Goal: Communication & Community: Share content

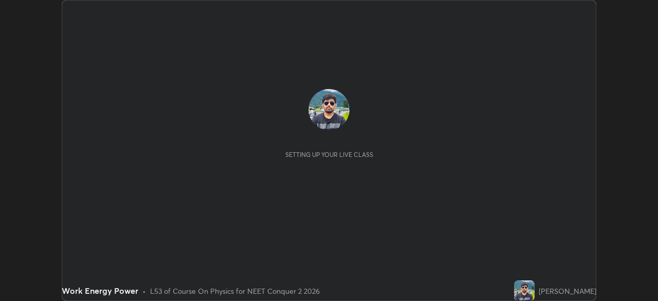
scroll to position [301, 658]
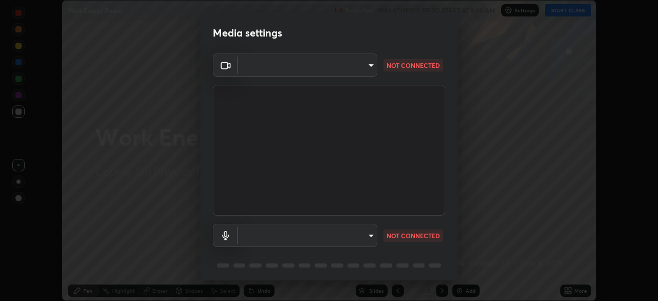
type input "948fa7bdf1557d7b90a8c57391c99ce3b3800c21834d1cf95a04e0d9860db1dc"
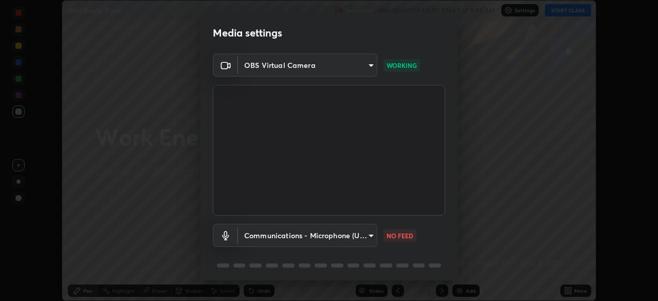
click at [347, 233] on body "Erase all Work Energy Power Recording WAS SCHEDULED TO START AT 9:00 AM Setting…" at bounding box center [329, 150] width 658 height 301
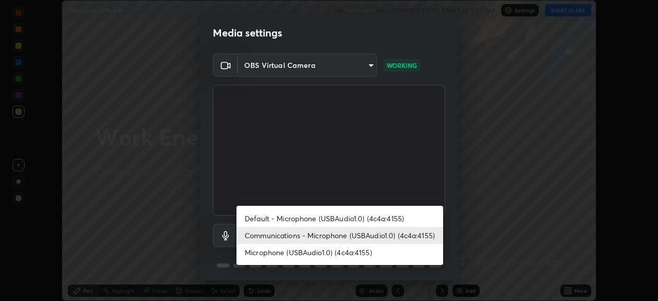
click at [324, 252] on li "Microphone (USBAudio1.0) (4c4a:4155)" at bounding box center [339, 252] width 207 height 17
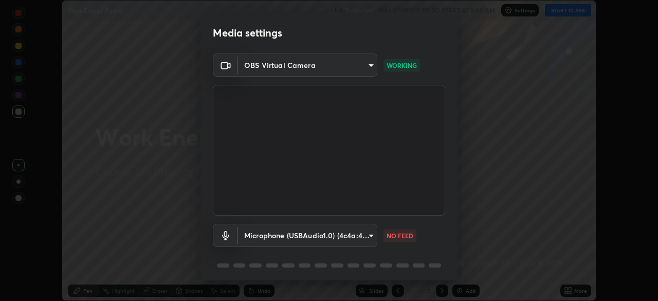
click at [359, 235] on body "Erase all Work Energy Power Recording WAS SCHEDULED TO START AT 9:00 AM Setting…" at bounding box center [329, 150] width 658 height 301
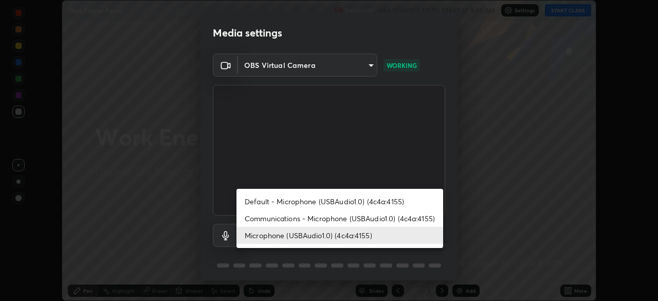
click at [313, 217] on li "Communications - Microphone (USBAudio1.0) (4c4a:4155)" at bounding box center [339, 218] width 207 height 17
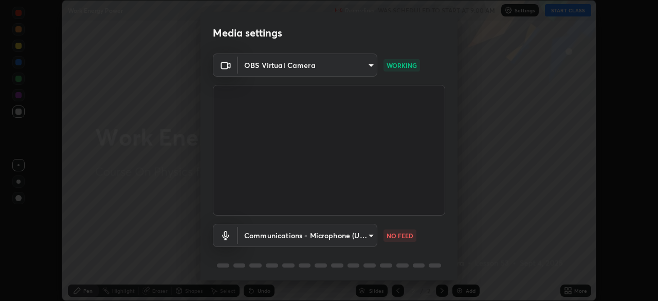
type input "communications"
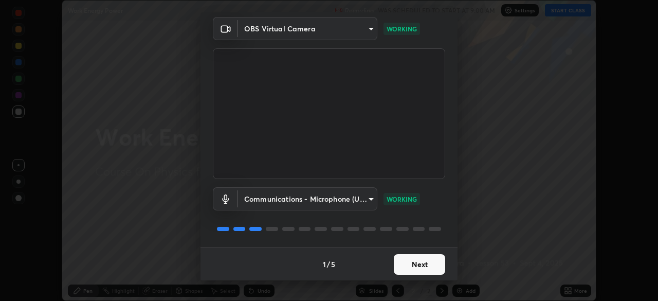
click at [411, 265] on button "Next" at bounding box center [419, 264] width 51 height 21
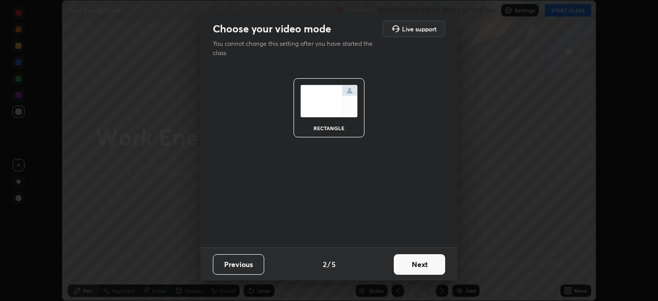
click at [411, 265] on button "Next" at bounding box center [419, 264] width 51 height 21
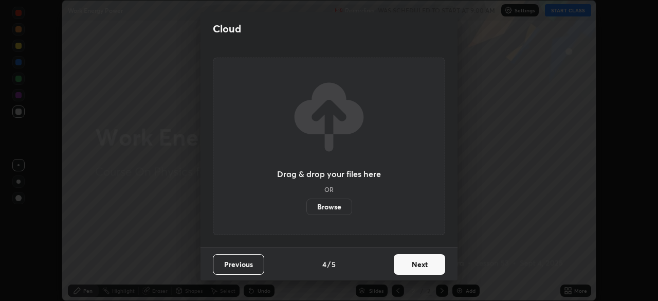
click at [413, 265] on button "Next" at bounding box center [419, 264] width 51 height 21
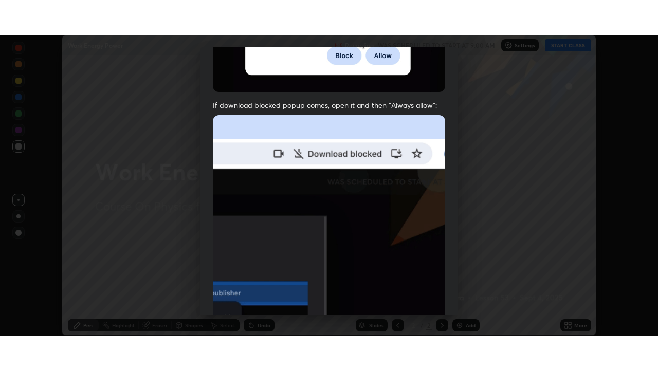
scroll to position [246, 0]
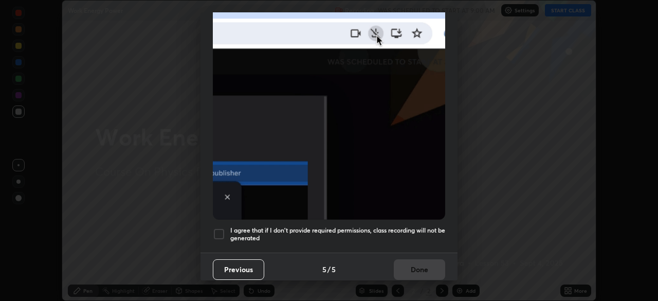
click at [215, 234] on div at bounding box center [219, 234] width 12 height 12
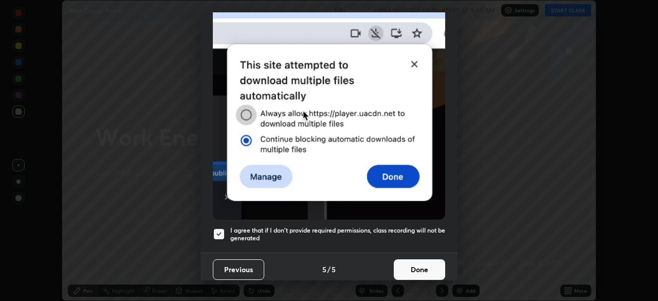
click at [410, 263] on button "Done" at bounding box center [419, 269] width 51 height 21
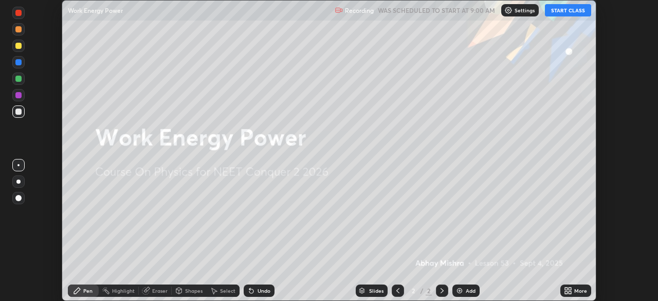
click at [574, 291] on div "More" at bounding box center [580, 290] width 13 height 5
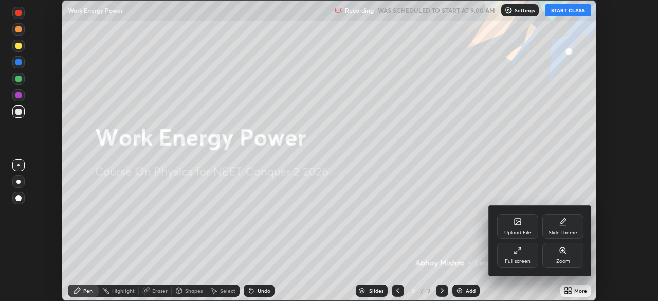
click at [526, 261] on div "Full screen" at bounding box center [517, 260] width 26 height 5
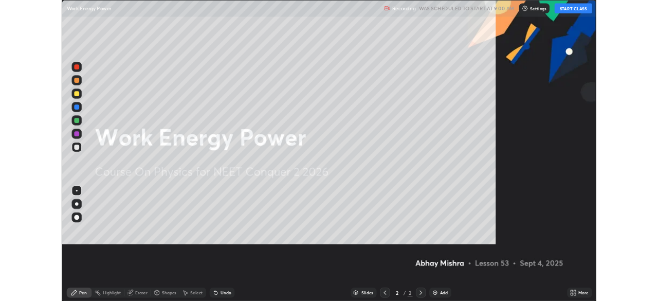
scroll to position [370, 658]
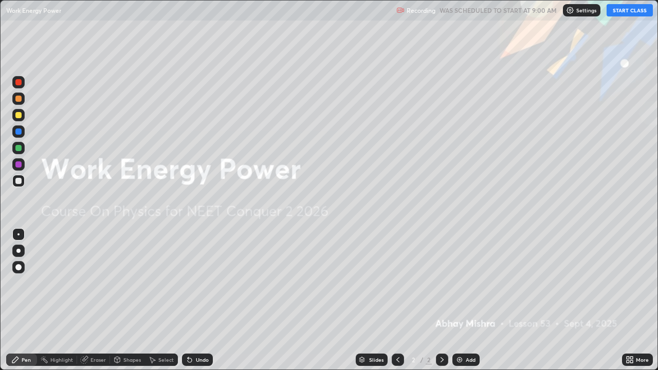
click at [465, 300] on div "Add" at bounding box center [470, 359] width 10 height 5
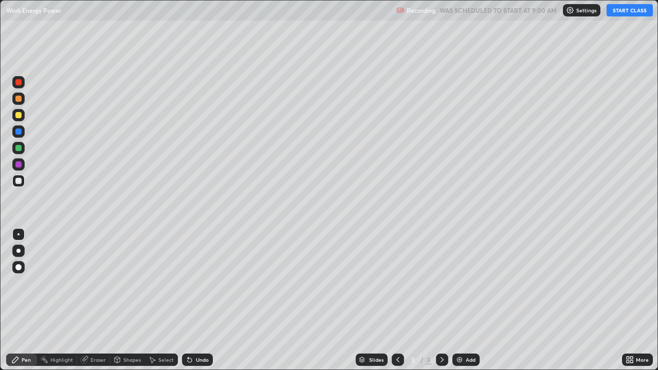
click at [630, 11] on button "START CLASS" at bounding box center [629, 10] width 46 height 12
click at [637, 300] on div "More" at bounding box center [641, 359] width 13 height 5
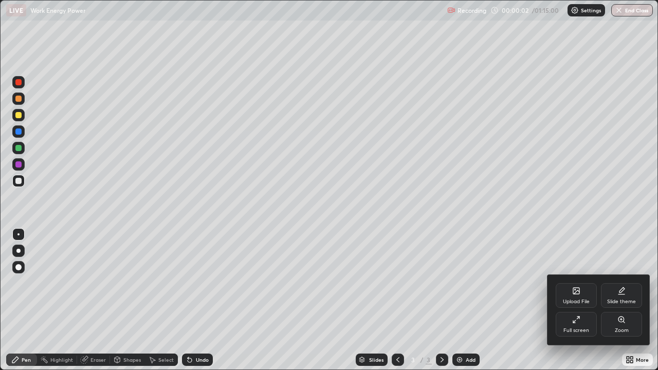
click at [570, 300] on div "Full screen" at bounding box center [575, 324] width 41 height 25
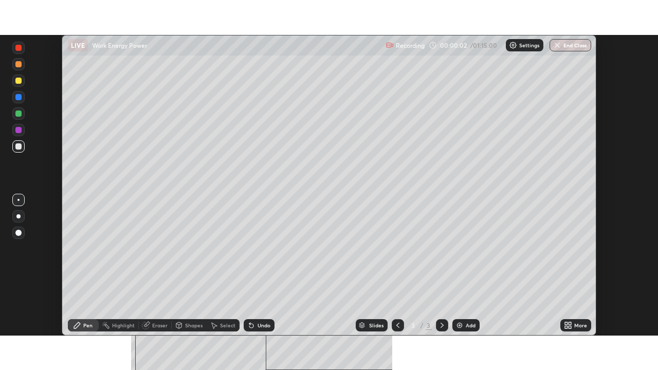
scroll to position [51072, 50715]
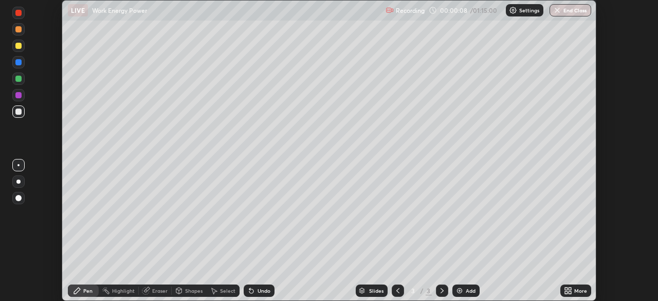
click at [577, 290] on div "More" at bounding box center [580, 290] width 13 height 5
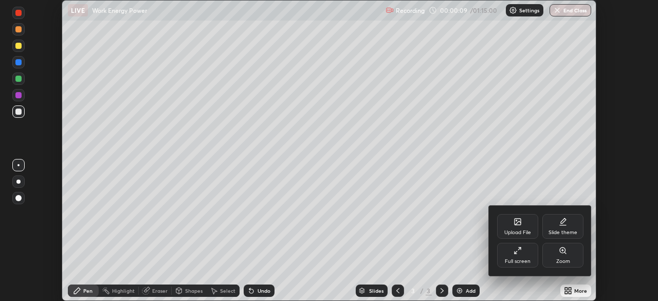
click at [517, 258] on div "Full screen" at bounding box center [517, 260] width 26 height 5
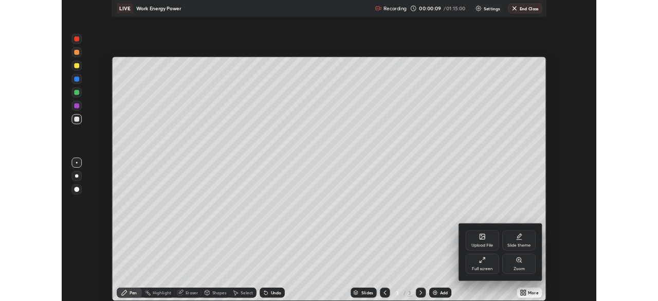
scroll to position [370, 658]
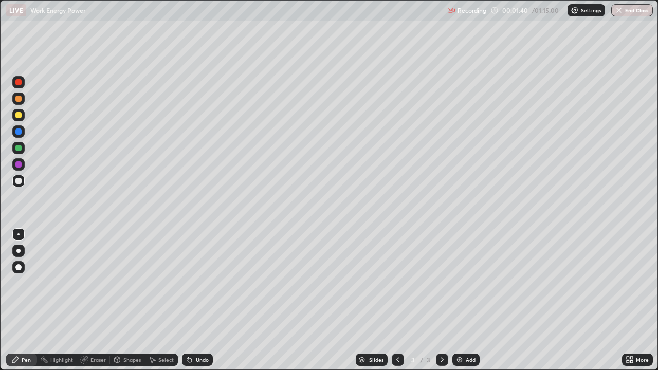
click at [133, 300] on div "Shapes" at bounding box center [127, 359] width 35 height 12
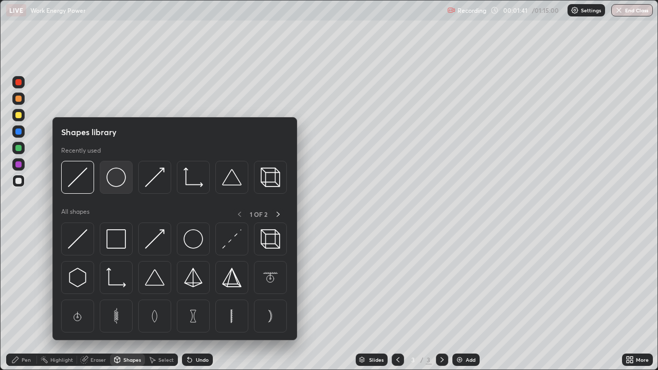
click at [117, 188] on div at bounding box center [116, 177] width 33 height 33
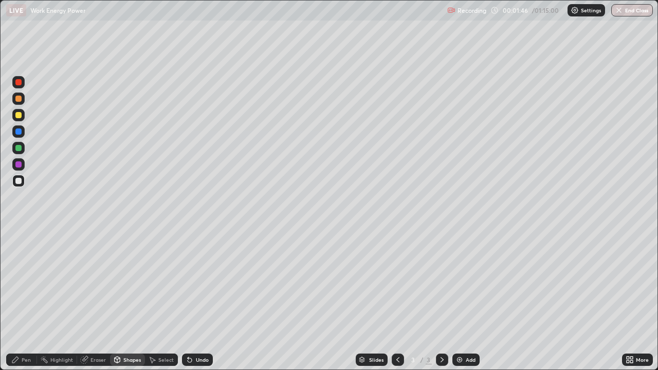
click at [24, 300] on div "Pen" at bounding box center [21, 359] width 31 height 12
click at [18, 116] on div at bounding box center [18, 115] width 6 height 6
click at [198, 300] on div "Undo" at bounding box center [202, 359] width 13 height 5
click at [131, 300] on div "Shapes" at bounding box center [131, 359] width 17 height 5
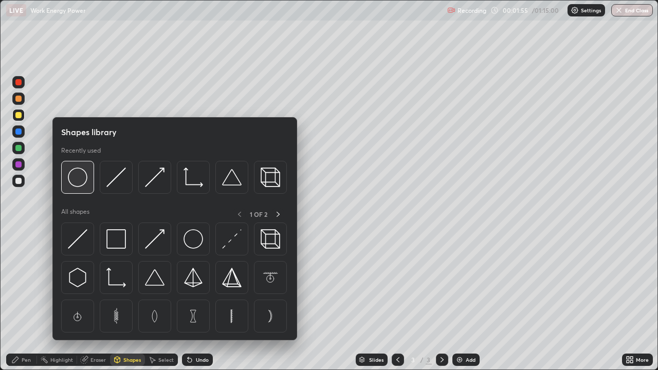
click at [87, 189] on div at bounding box center [77, 177] width 33 height 33
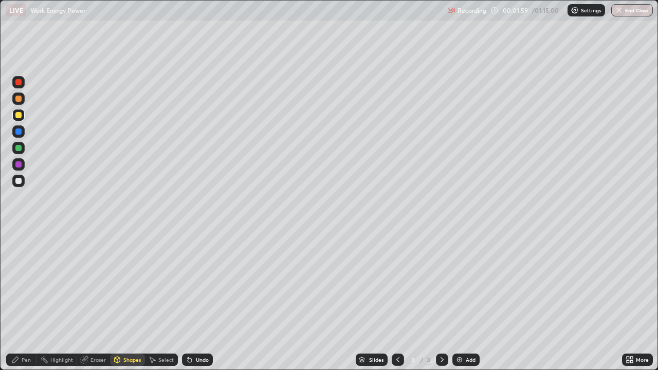
click at [18, 300] on div "Pen" at bounding box center [21, 359] width 31 height 12
click at [20, 185] on div at bounding box center [18, 181] width 12 height 12
click at [85, 300] on icon at bounding box center [84, 360] width 7 height 7
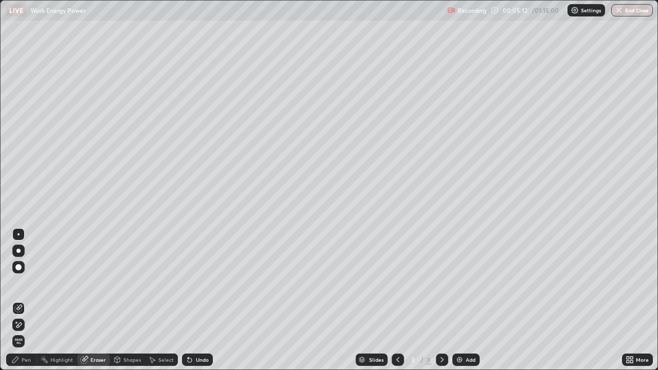
click at [21, 300] on icon at bounding box center [18, 325] width 8 height 9
click at [18, 300] on icon at bounding box center [15, 359] width 8 height 8
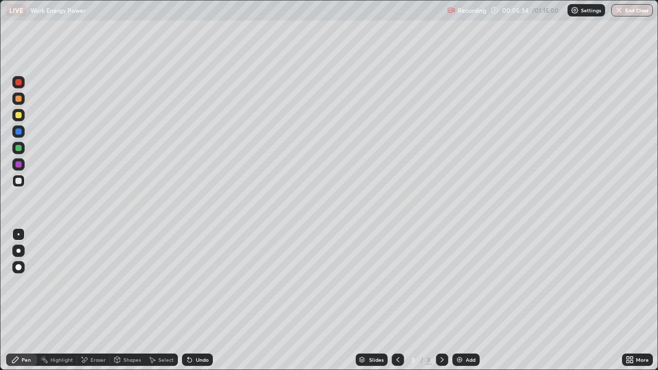
click at [197, 300] on div "Undo" at bounding box center [202, 359] width 13 height 5
click at [198, 300] on div "Undo" at bounding box center [197, 359] width 31 height 12
click at [92, 300] on div "Eraser" at bounding box center [97, 359] width 15 height 5
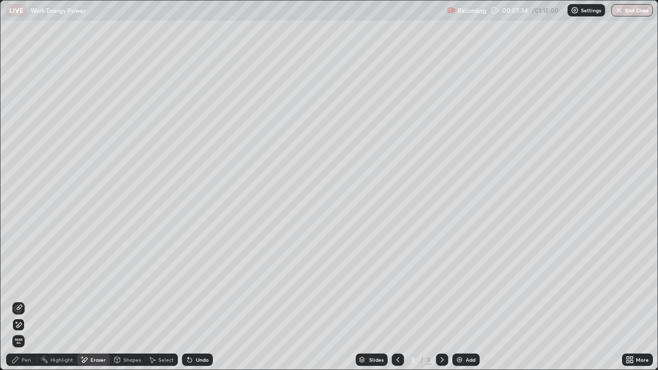
click at [17, 300] on icon at bounding box center [19, 307] width 6 height 5
click at [27, 300] on div "Pen" at bounding box center [26, 359] width 9 height 5
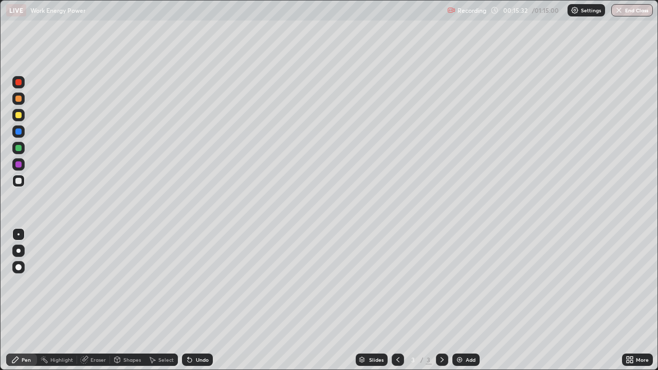
click at [465, 300] on div "Add" at bounding box center [470, 359] width 10 height 5
click at [118, 300] on icon at bounding box center [118, 360] width 6 height 6
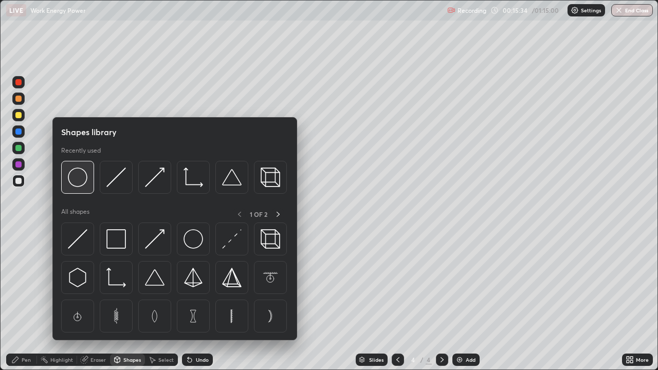
click at [84, 193] on div at bounding box center [77, 177] width 33 height 33
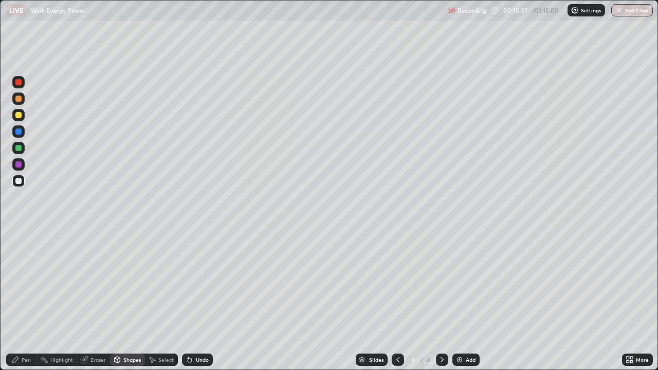
click at [19, 300] on icon at bounding box center [15, 359] width 8 height 8
click at [18, 116] on div at bounding box center [18, 115] width 6 height 6
click at [96, 300] on div "Eraser" at bounding box center [97, 359] width 15 height 5
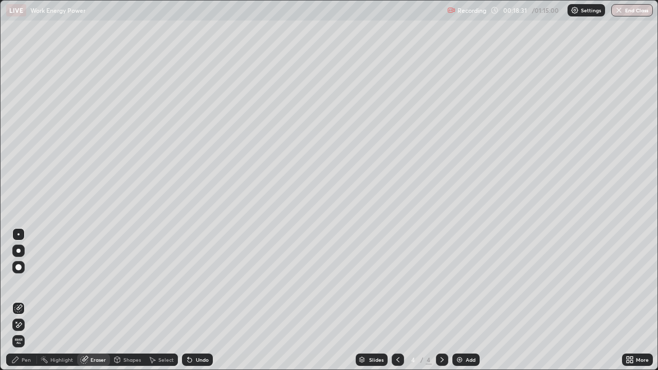
click at [19, 300] on icon at bounding box center [15, 359] width 8 height 8
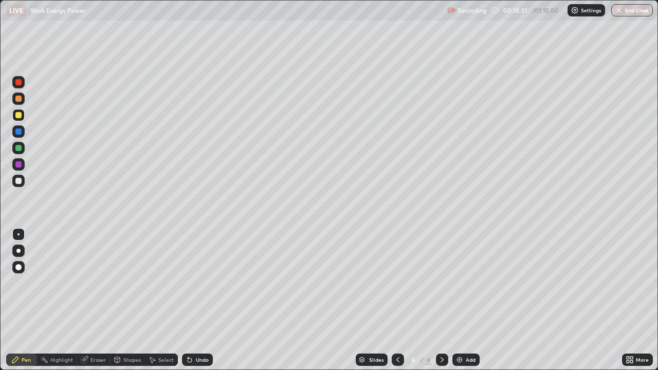
click at [14, 181] on div at bounding box center [18, 181] width 12 height 12
click at [95, 300] on div "Eraser" at bounding box center [97, 359] width 15 height 5
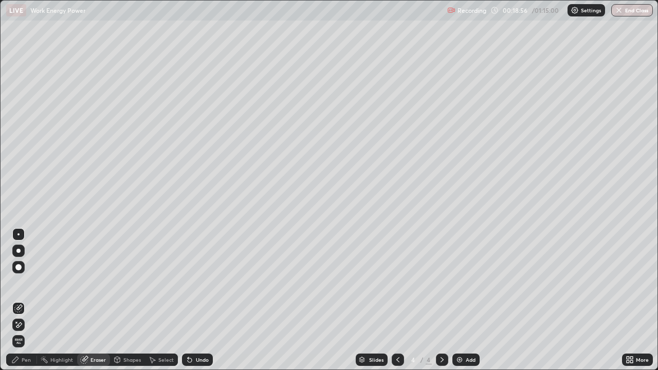
click at [24, 300] on div "Pen" at bounding box center [21, 359] width 31 height 12
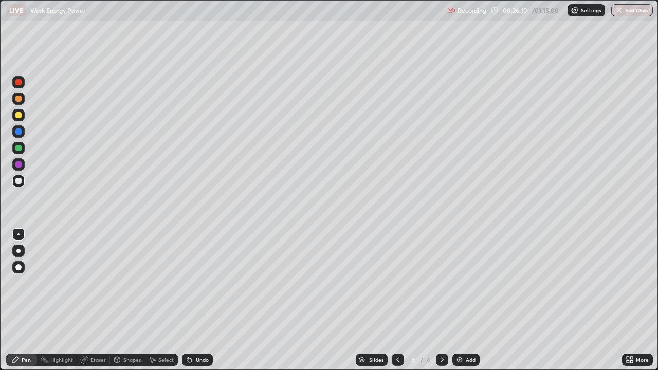
click at [474, 300] on div "Add" at bounding box center [465, 359] width 27 height 12
click at [463, 300] on div "Add" at bounding box center [465, 359] width 27 height 12
click at [188, 300] on icon at bounding box center [190, 360] width 4 height 4
click at [193, 300] on div "Undo" at bounding box center [197, 359] width 31 height 12
click at [197, 300] on div "Undo" at bounding box center [202, 359] width 13 height 5
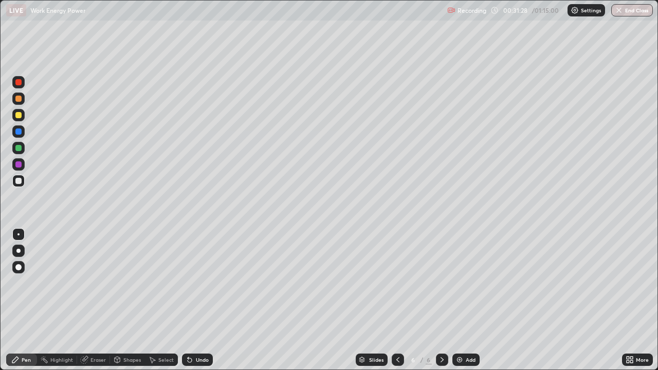
click at [199, 300] on div "Undo" at bounding box center [197, 359] width 31 height 12
click at [197, 300] on div "Undo" at bounding box center [197, 359] width 31 height 12
click at [200, 300] on div "Undo" at bounding box center [197, 359] width 31 height 12
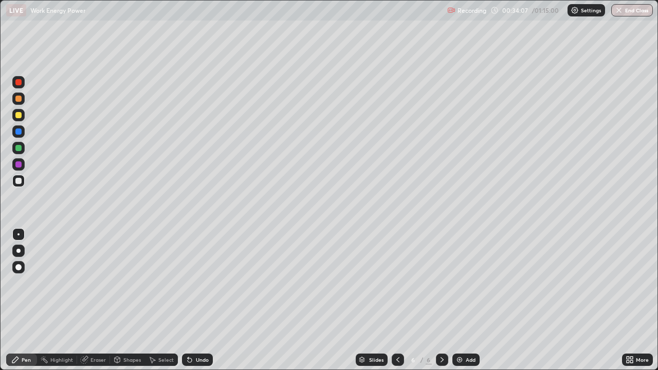
click at [88, 300] on div "Eraser" at bounding box center [93, 359] width 33 height 12
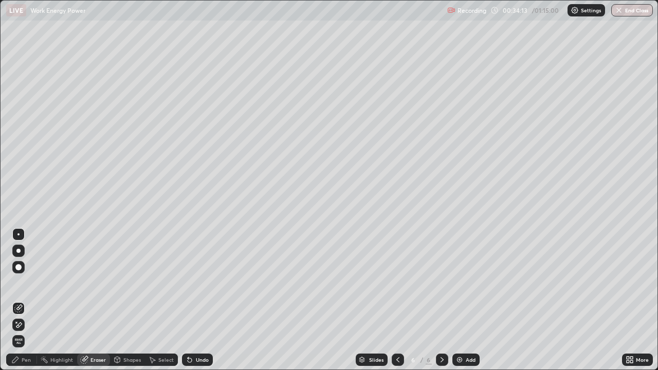
click at [19, 300] on icon at bounding box center [15, 359] width 8 height 8
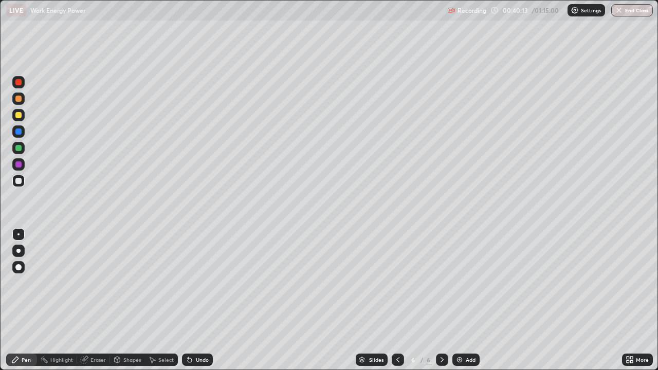
click at [473, 300] on div "Add" at bounding box center [470, 359] width 10 height 5
click at [201, 300] on div "Undo" at bounding box center [202, 359] width 13 height 5
click at [203, 300] on div "Undo" at bounding box center [202, 359] width 13 height 5
click at [201, 300] on div "Undo" at bounding box center [202, 359] width 13 height 5
click at [469, 300] on div "Add" at bounding box center [470, 359] width 10 height 5
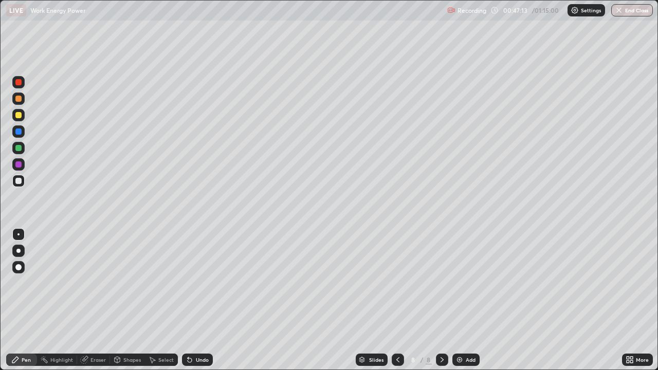
click at [123, 300] on div "Shapes" at bounding box center [127, 359] width 35 height 12
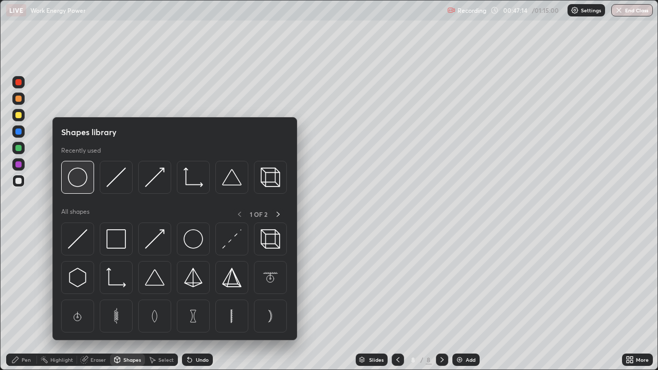
click at [87, 189] on div at bounding box center [77, 177] width 33 height 33
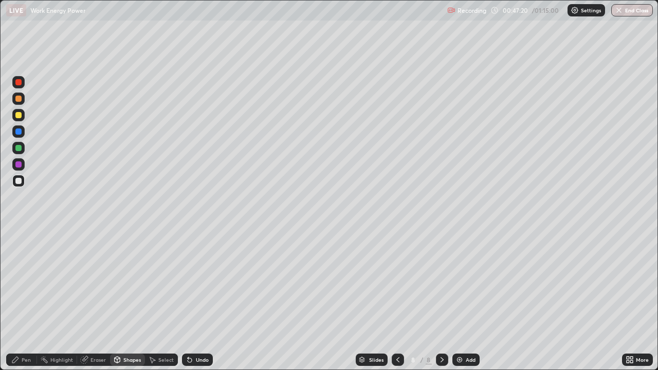
click at [18, 300] on icon at bounding box center [15, 359] width 8 height 8
click at [17, 115] on div at bounding box center [18, 115] width 6 height 6
click at [200, 300] on div "Undo" at bounding box center [202, 359] width 13 height 5
click at [461, 300] on div "Add" at bounding box center [465, 359] width 27 height 12
click at [24, 182] on div at bounding box center [18, 181] width 12 height 12
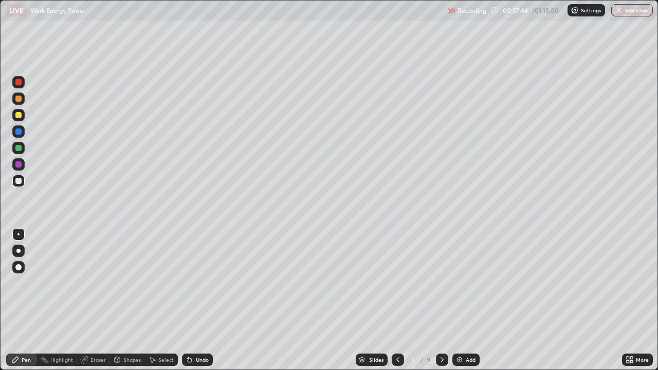
click at [198, 300] on div "Undo" at bounding box center [197, 359] width 31 height 12
click at [463, 300] on div "Add" at bounding box center [465, 359] width 27 height 12
click at [196, 300] on div "Undo" at bounding box center [202, 359] width 13 height 5
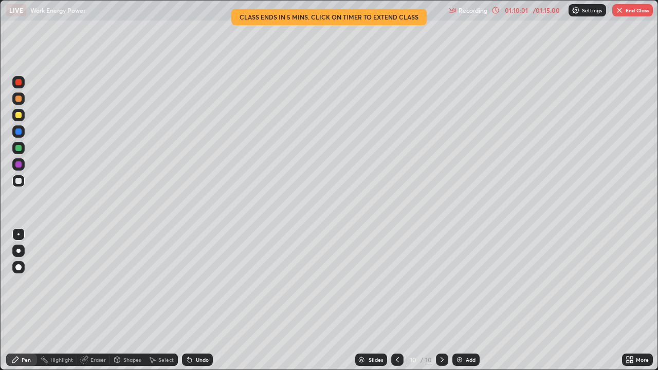
click at [453, 300] on div "Add" at bounding box center [465, 359] width 27 height 12
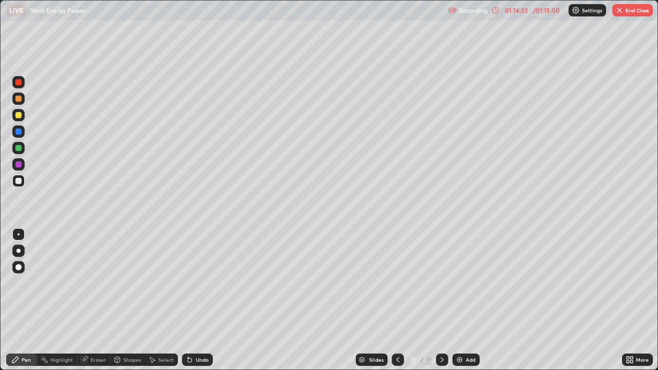
click at [633, 9] on button "End Class" at bounding box center [632, 10] width 41 height 12
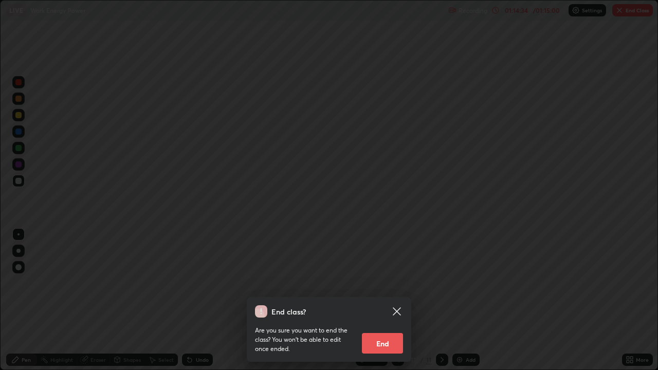
click at [381, 300] on button "End" at bounding box center [382, 343] width 41 height 21
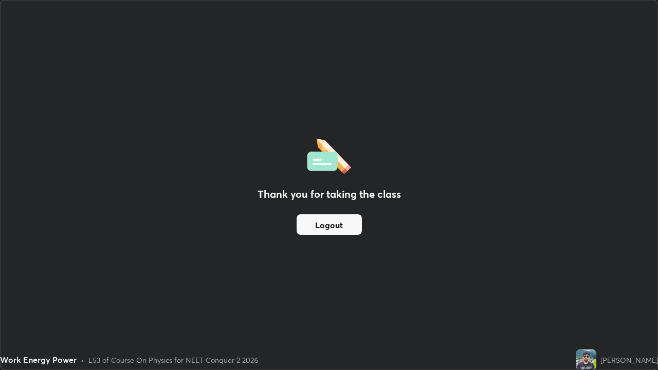
click at [433, 210] on div "Thank you for taking the class Logout" at bounding box center [329, 185] width 657 height 369
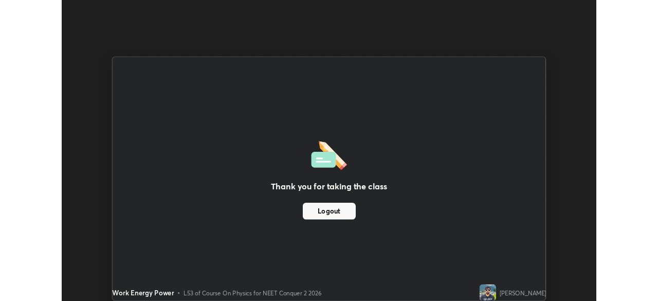
scroll to position [51072, 50715]
